Goal: Navigation & Orientation: Find specific page/section

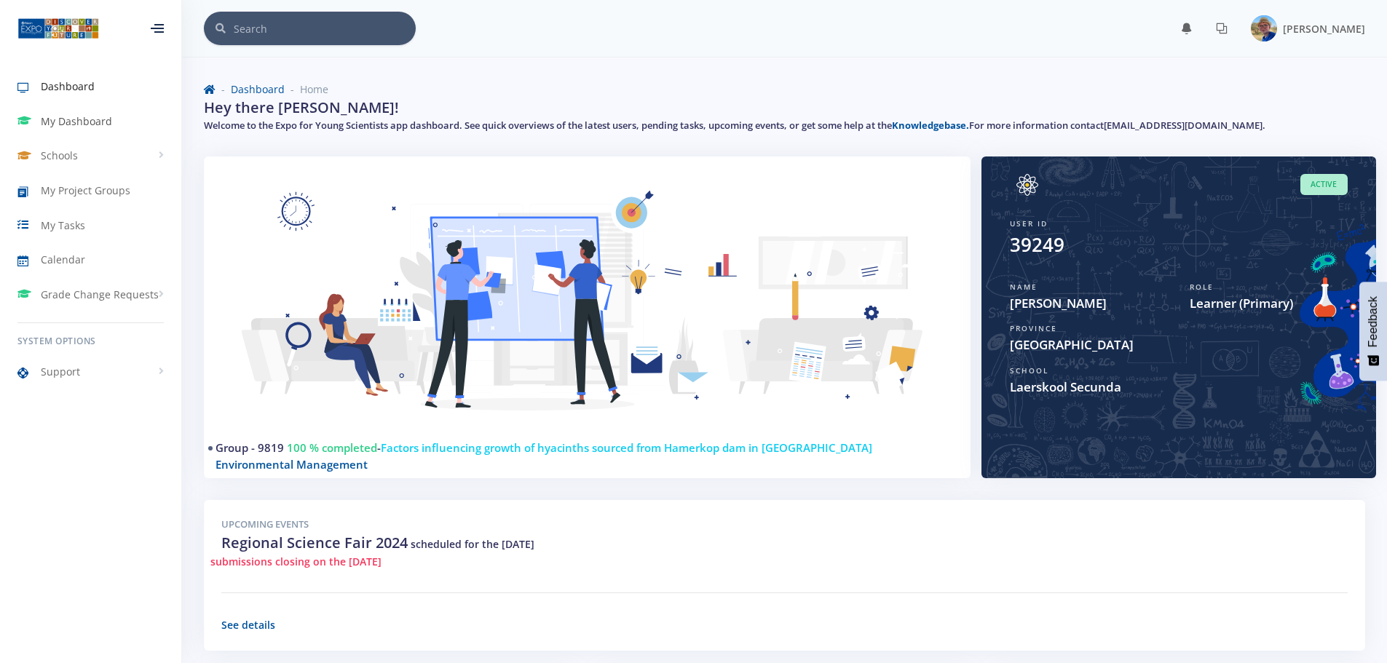
click at [49, 115] on span "My Dashboard" at bounding box center [76, 121] width 71 height 15
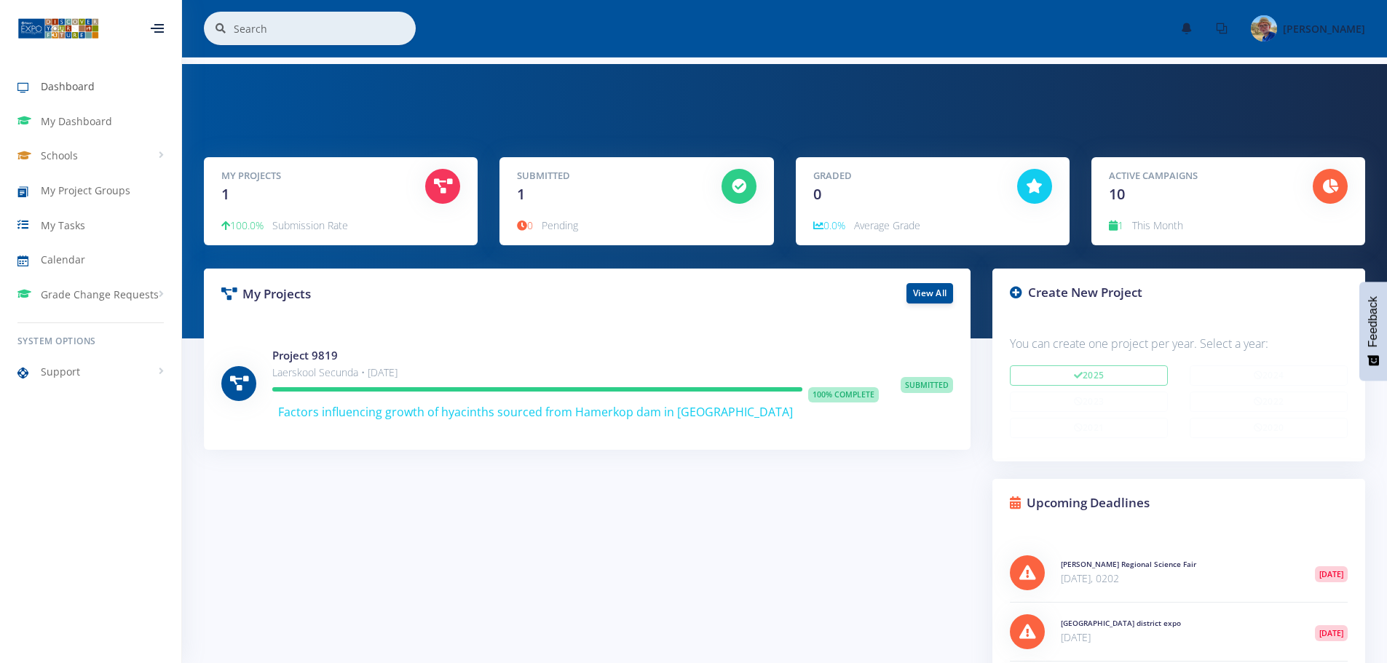
drag, startPoint x: 66, startPoint y: 90, endPoint x: 76, endPoint y: 90, distance: 9.5
click at [66, 90] on span "Dashboard" at bounding box center [68, 86] width 54 height 15
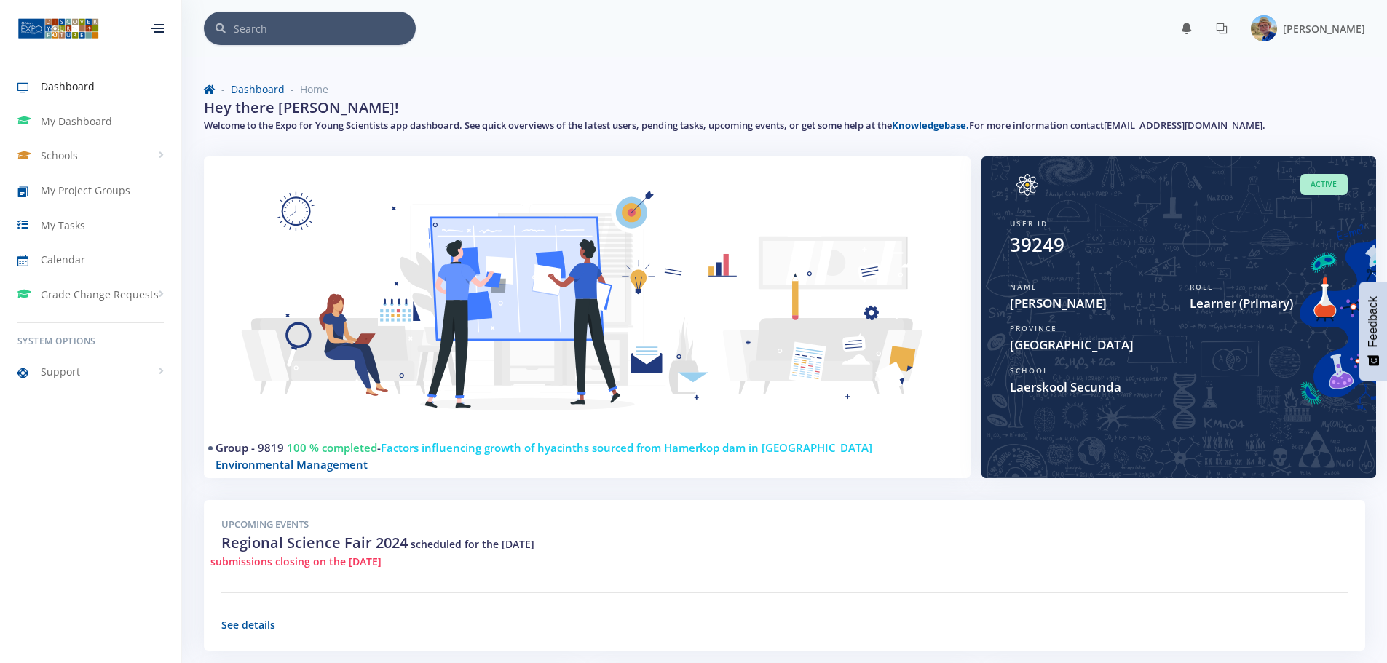
scroll to position [11, 11]
click at [943, 122] on link "Knowledgebase." at bounding box center [930, 125] width 77 height 13
